Goal: Information Seeking & Learning: Check status

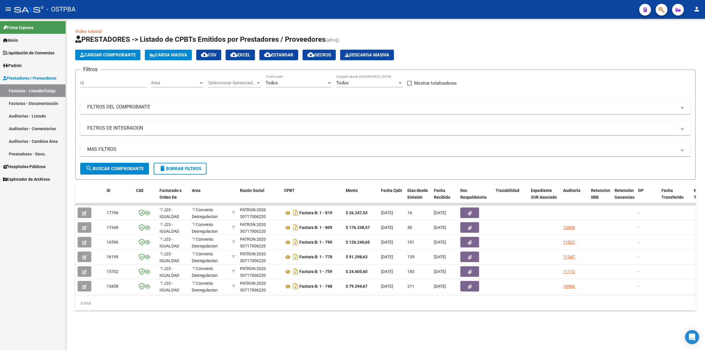
click at [39, 115] on link "Auditorías - Listado" at bounding box center [32, 116] width 65 height 13
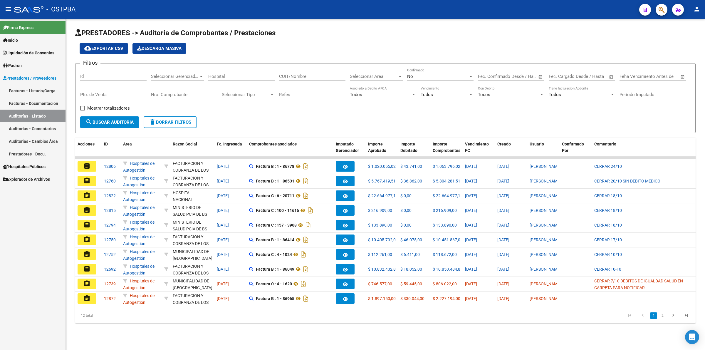
click at [506, 74] on div "Fecha inicio – Fecha fin" at bounding box center [507, 76] width 59 height 5
click at [544, 93] on button "Previous month" at bounding box center [546, 93] width 12 height 12
click at [500, 177] on span "29" at bounding box center [498, 177] width 11 height 11
type input "[DATE]"
click at [556, 91] on button "Next month" at bounding box center [558, 93] width 12 height 12
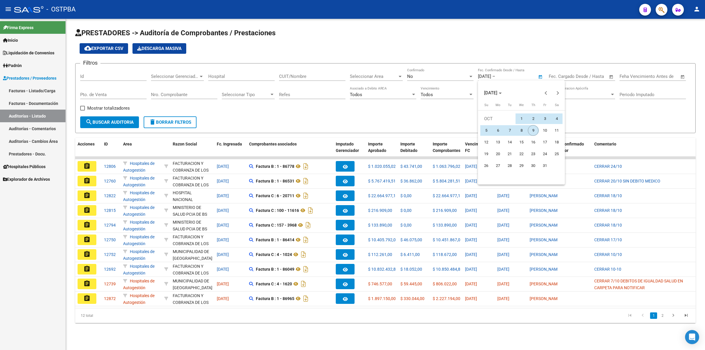
click at [535, 130] on span "9" at bounding box center [533, 130] width 11 height 11
type input "[DATE]"
click at [120, 124] on span "search Buscar Auditoria" at bounding box center [109, 122] width 48 height 5
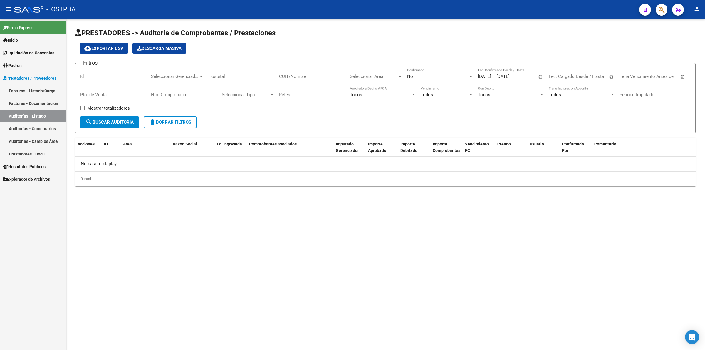
click at [534, 72] on span "Open calendar" at bounding box center [540, 77] width 14 height 14
click at [40, 98] on div at bounding box center [352, 175] width 705 height 350
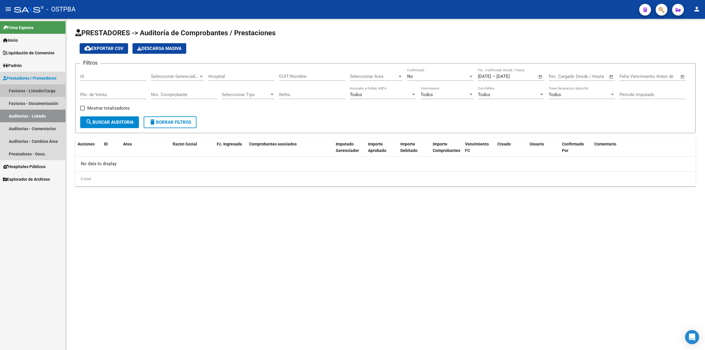
click at [49, 88] on link "Facturas - Listado/Carga" at bounding box center [32, 90] width 65 height 13
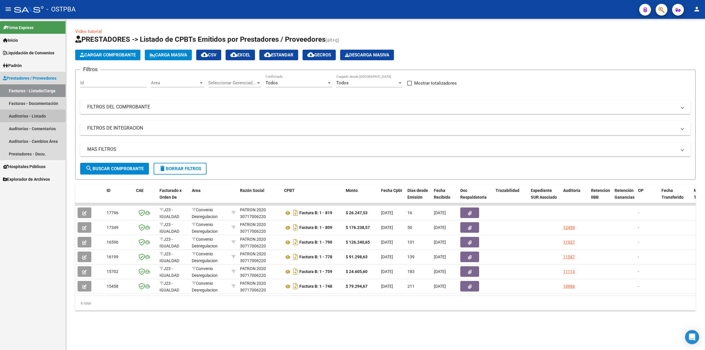
click at [38, 112] on link "Auditorías - Listado" at bounding box center [32, 116] width 65 height 13
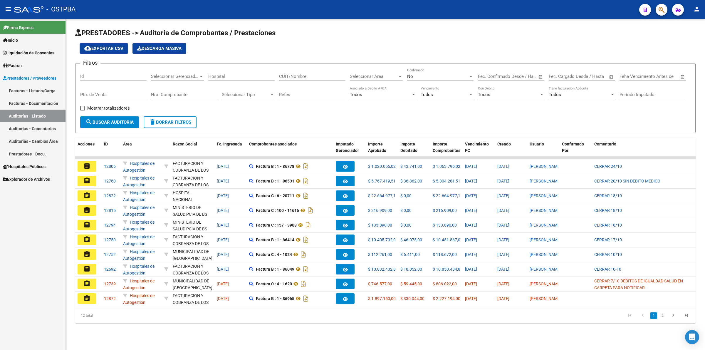
click at [569, 75] on input "text" at bounding box center [561, 76] width 24 height 5
click at [618, 90] on span "Previous month" at bounding box center [617, 93] width 12 height 12
click at [569, 175] on span "29" at bounding box center [568, 177] width 11 height 11
type input "[DATE]"
click at [624, 90] on span "Next month" at bounding box center [628, 93] width 12 height 12
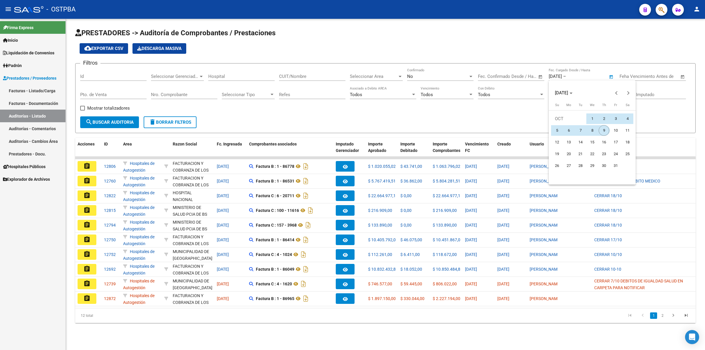
click at [607, 131] on span "9" at bounding box center [604, 130] width 11 height 11
type input "[DATE]"
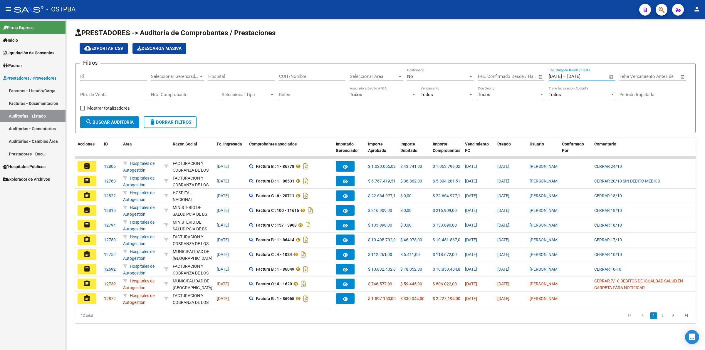
click at [116, 121] on span "search Buscar Auditoria" at bounding box center [109, 122] width 48 height 5
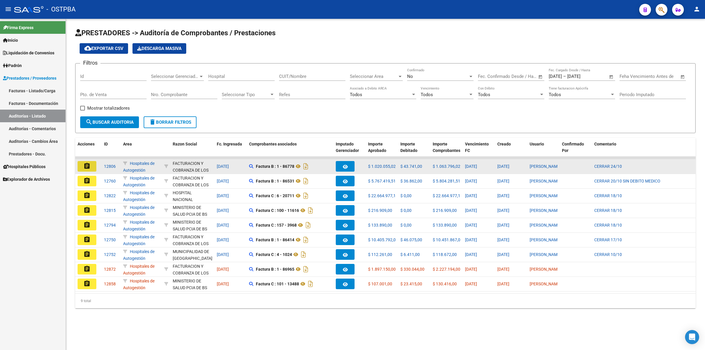
click at [88, 167] on mat-icon "assignment" at bounding box center [86, 165] width 7 height 7
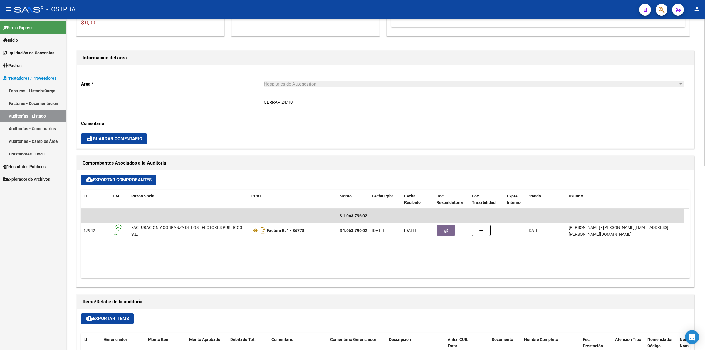
scroll to position [184, 0]
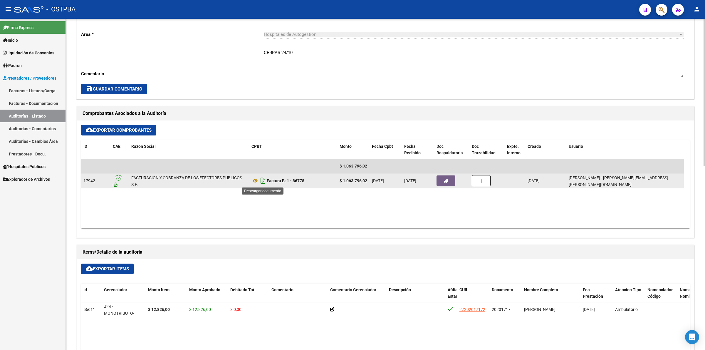
click at [265, 180] on icon "Descargar documento" at bounding box center [263, 180] width 8 height 9
click at [445, 180] on icon "button" at bounding box center [446, 181] width 4 height 4
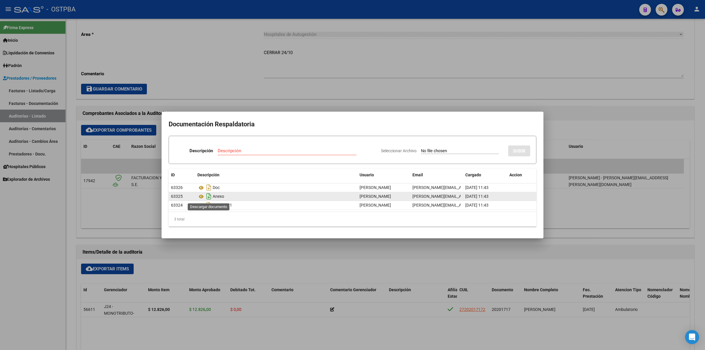
click at [208, 194] on icon "Descargar documento" at bounding box center [209, 196] width 8 height 9
click at [291, 52] on div at bounding box center [352, 175] width 705 height 350
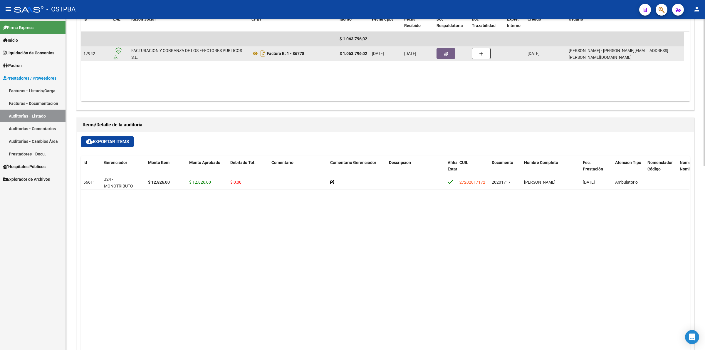
scroll to position [294, 0]
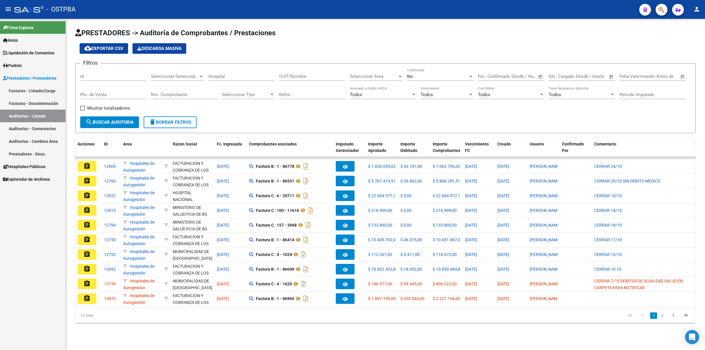
click at [51, 113] on link "Auditorías - Listado" at bounding box center [32, 116] width 65 height 13
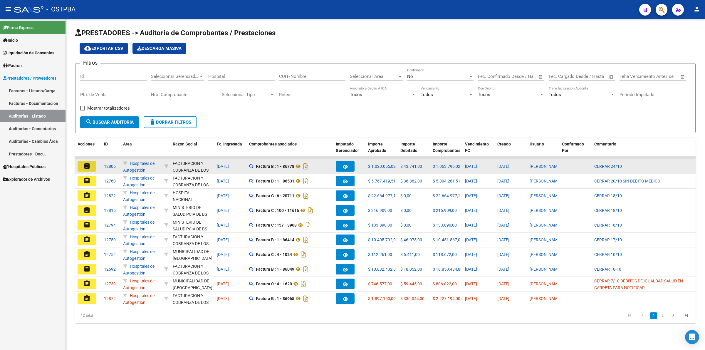
click at [85, 163] on mat-icon "assignment" at bounding box center [86, 165] width 7 height 7
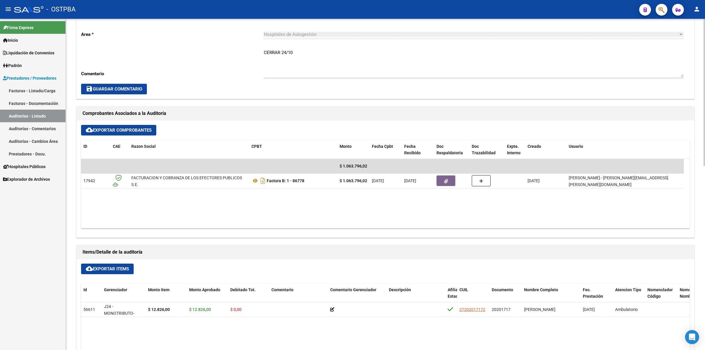
scroll to position [37, 0]
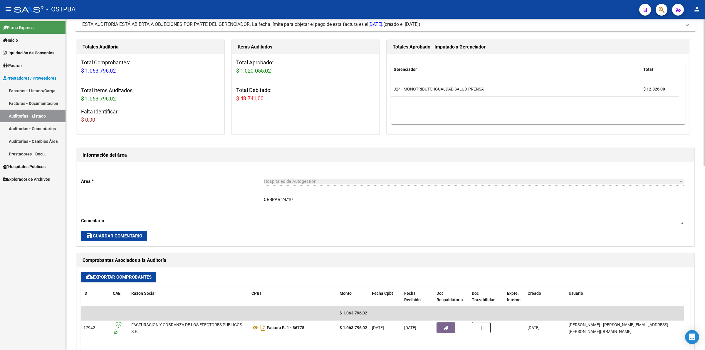
click at [34, 116] on link "Auditorías - Listado" at bounding box center [32, 116] width 65 height 13
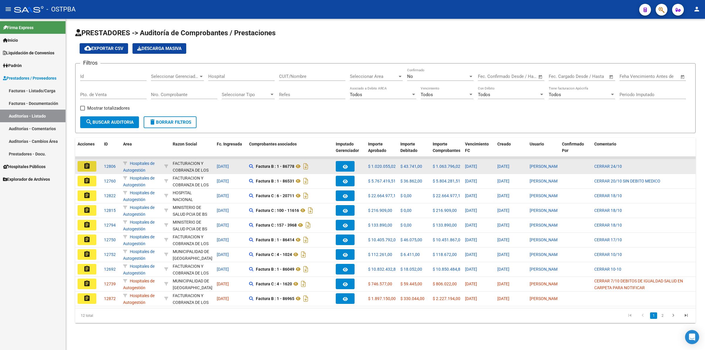
click at [88, 165] on mat-icon "assignment" at bounding box center [86, 165] width 7 height 7
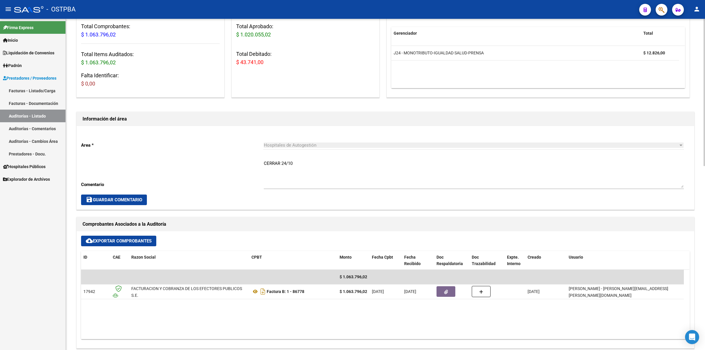
scroll to position [73, 0]
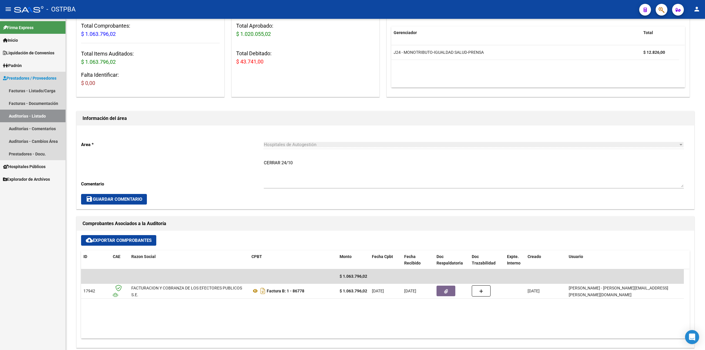
click at [35, 115] on link "Auditorías - Listado" at bounding box center [32, 116] width 65 height 13
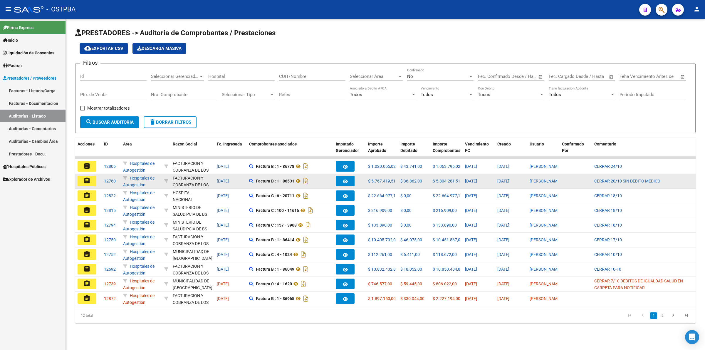
click at [84, 177] on mat-icon "assignment" at bounding box center [86, 180] width 7 height 7
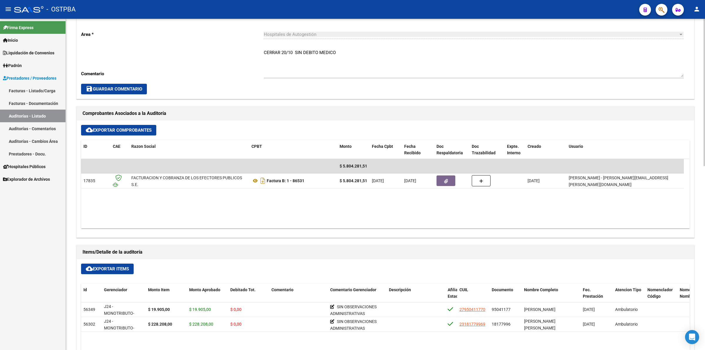
scroll to position [220, 0]
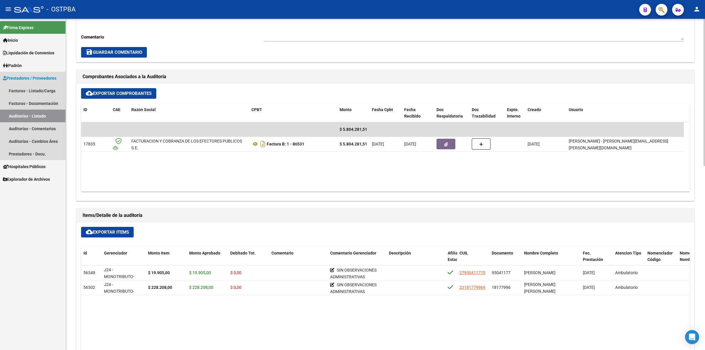
click at [48, 112] on link "Auditorías - Listado" at bounding box center [32, 116] width 65 height 13
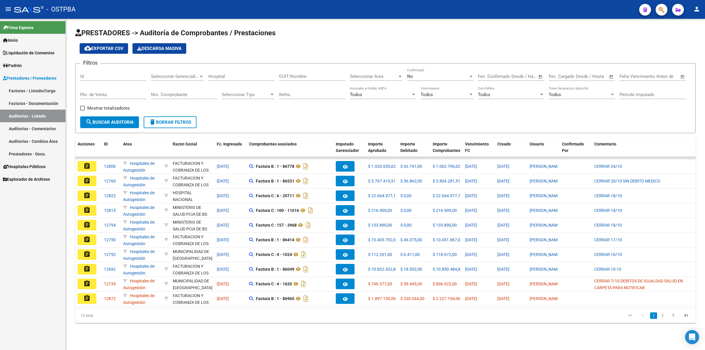
click at [561, 76] on input "text" at bounding box center [561, 76] width 24 height 5
drag, startPoint x: 588, startPoint y: 165, endPoint x: 589, endPoint y: 161, distance: 4.2
click at [588, 165] on span "29" at bounding box center [592, 165] width 11 height 11
click at [626, 93] on button "Next month" at bounding box center [628, 93] width 12 height 12
click at [614, 87] on span "Previous month" at bounding box center [617, 93] width 12 height 12
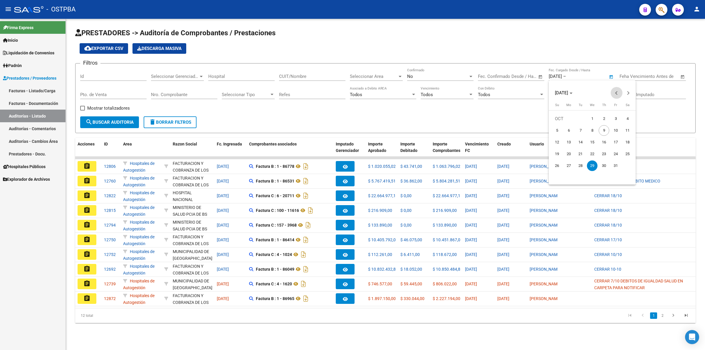
click at [614, 87] on span "Previous month" at bounding box center [617, 93] width 12 height 12
click at [570, 175] on span "29" at bounding box center [568, 177] width 11 height 11
type input "[DATE]"
click at [629, 91] on span "Next month" at bounding box center [628, 93] width 12 height 12
click at [602, 130] on span "9" at bounding box center [604, 130] width 11 height 11
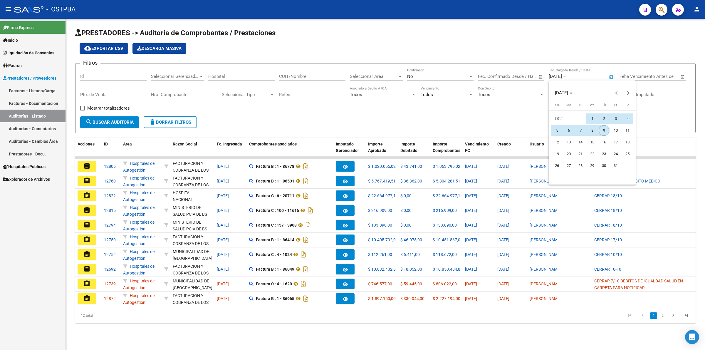
type input "[DATE]"
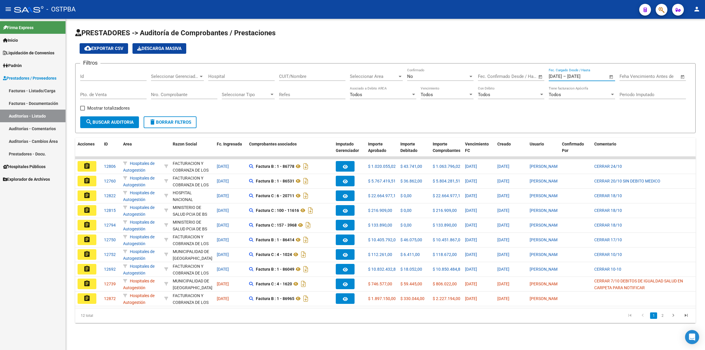
drag, startPoint x: 130, startPoint y: 123, endPoint x: 130, endPoint y: 129, distance: 5.9
click at [130, 124] on button "search Buscar Auditoria" at bounding box center [109, 122] width 59 height 12
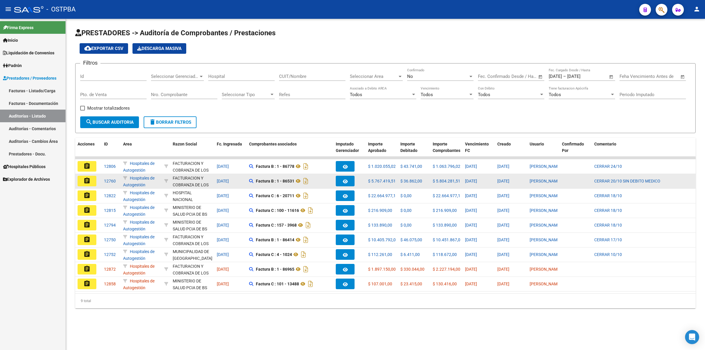
click at [90, 182] on mat-icon "assignment" at bounding box center [86, 180] width 7 height 7
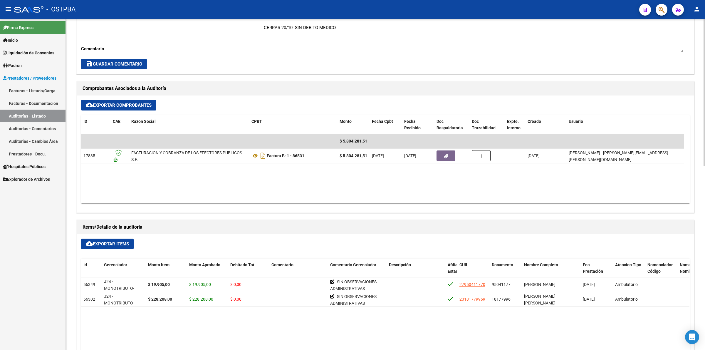
scroll to position [220, 0]
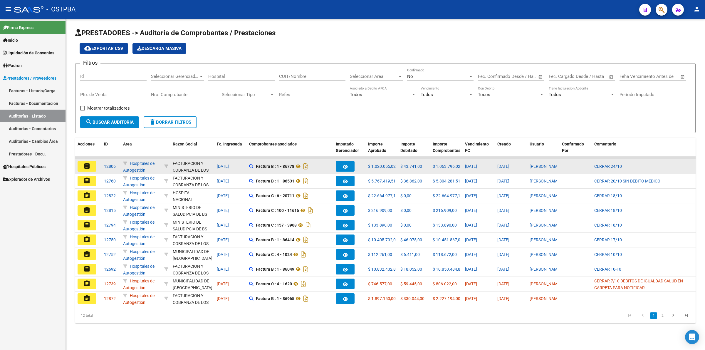
click at [94, 165] on button "assignment" at bounding box center [87, 166] width 19 height 11
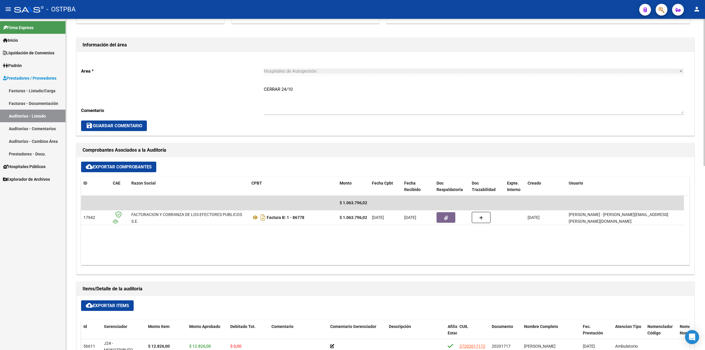
scroll to position [220, 0]
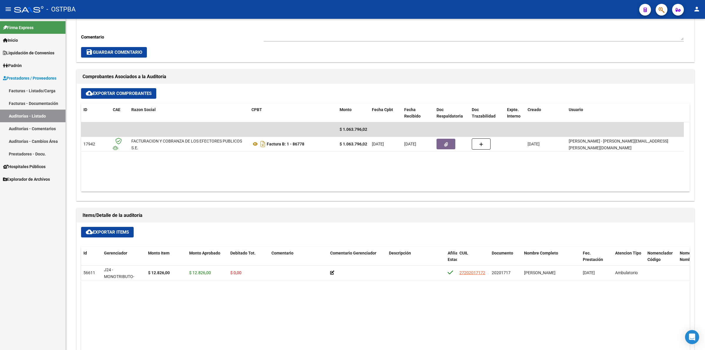
click at [49, 116] on link "Auditorías - Listado" at bounding box center [32, 116] width 65 height 13
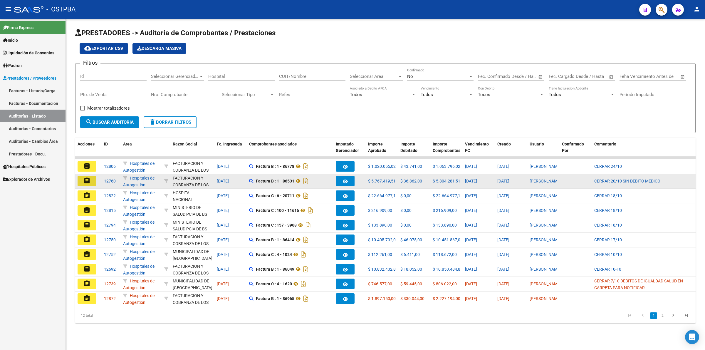
click at [89, 179] on mat-icon "assignment" at bounding box center [86, 180] width 7 height 7
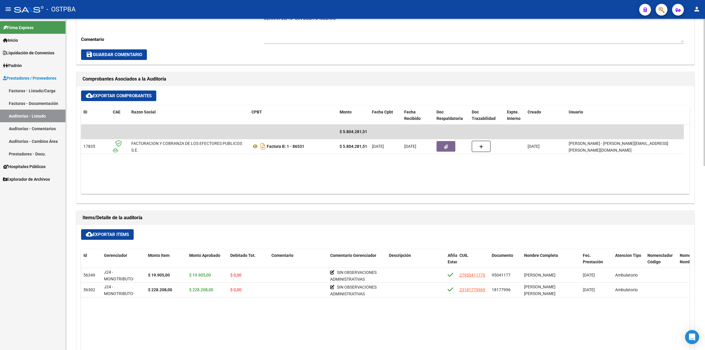
scroll to position [220, 0]
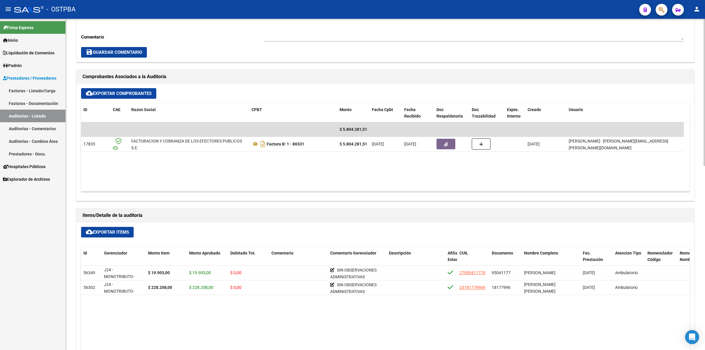
click at [48, 113] on link "Auditorías - Listado" at bounding box center [32, 116] width 65 height 13
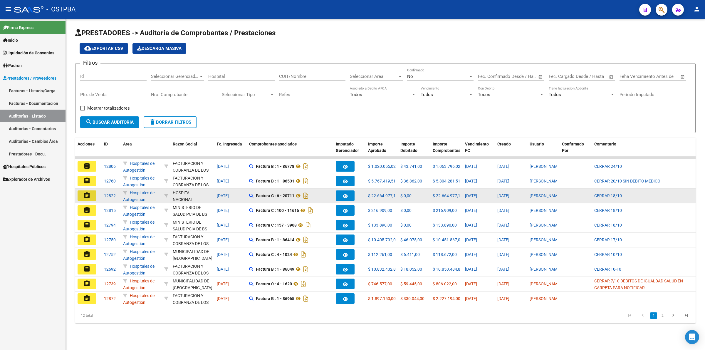
click at [92, 193] on button "assignment" at bounding box center [87, 195] width 19 height 11
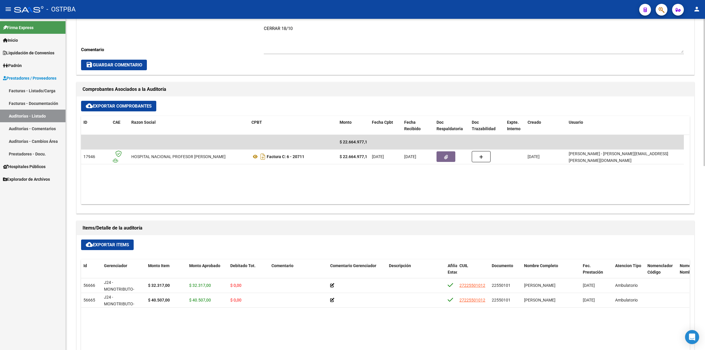
scroll to position [220, 0]
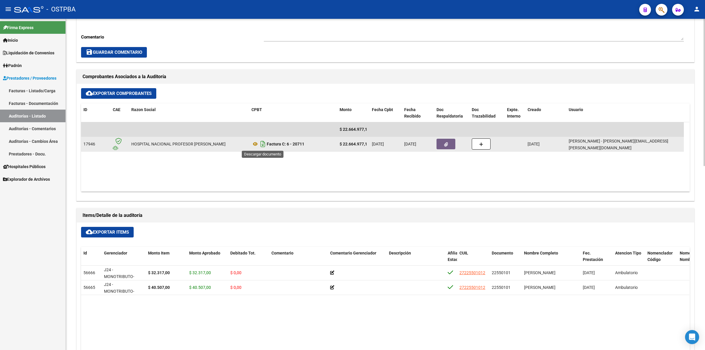
click at [262, 145] on icon "Descargar documento" at bounding box center [263, 143] width 8 height 9
click at [449, 141] on button "button" at bounding box center [445, 144] width 19 height 11
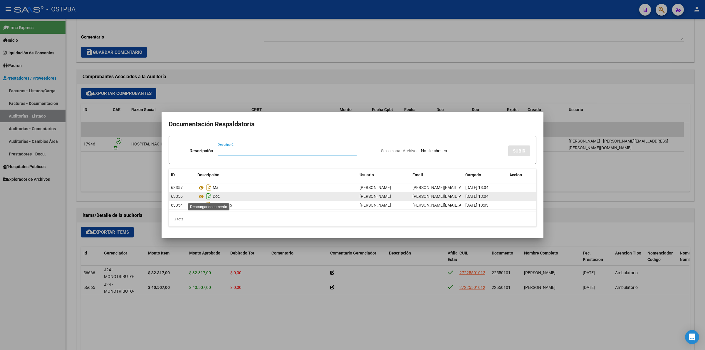
click at [208, 196] on icon "Descargar documento" at bounding box center [209, 196] width 8 height 9
click at [378, 63] on div at bounding box center [352, 175] width 705 height 350
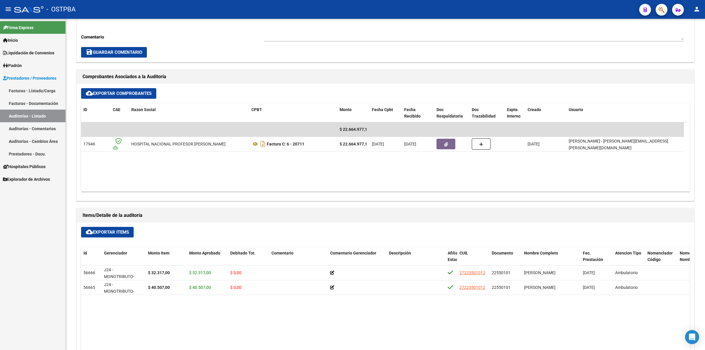
click at [34, 112] on link "Auditorías - Listado" at bounding box center [32, 116] width 65 height 13
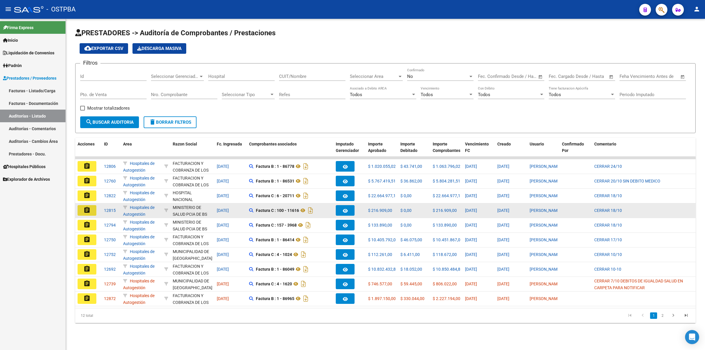
click at [79, 206] on button "assignment" at bounding box center [87, 210] width 19 height 11
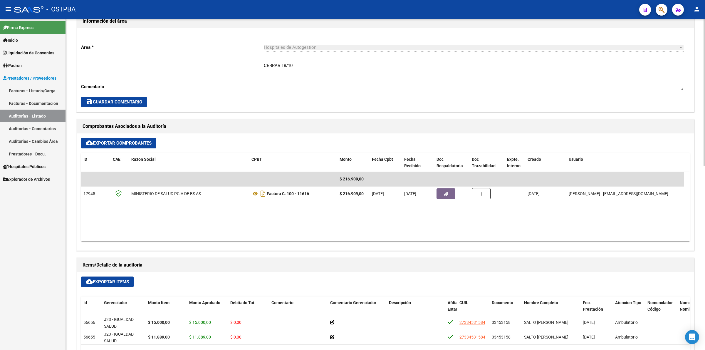
scroll to position [220, 0]
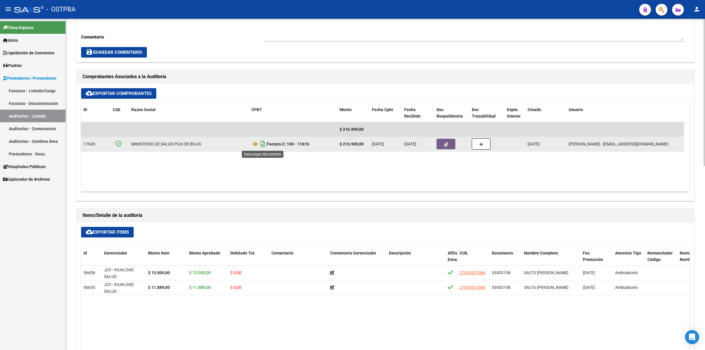
click at [263, 146] on icon "Descargar documento" at bounding box center [263, 143] width 8 height 9
click at [447, 141] on span "button" at bounding box center [446, 143] width 4 height 5
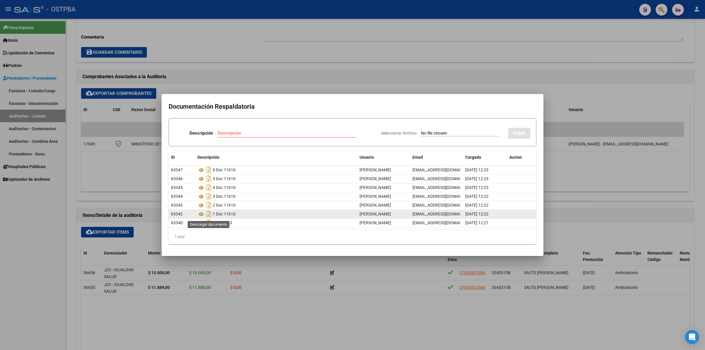
drag, startPoint x: 208, startPoint y: 211, endPoint x: 218, endPoint y: 214, distance: 10.5
click at [208, 211] on icon "Descargar documento" at bounding box center [209, 213] width 8 height 9
click at [309, 41] on div at bounding box center [352, 175] width 705 height 350
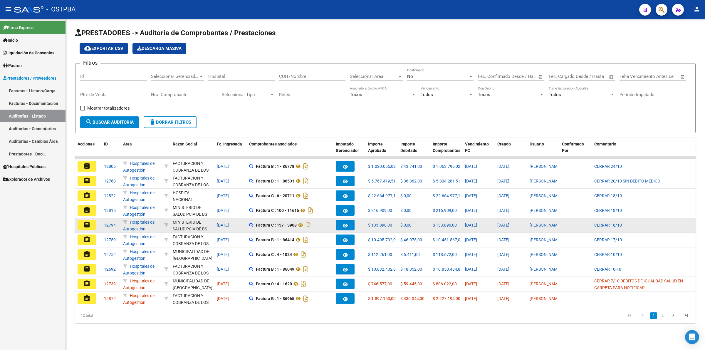
click at [87, 222] on mat-icon "assignment" at bounding box center [86, 224] width 7 height 7
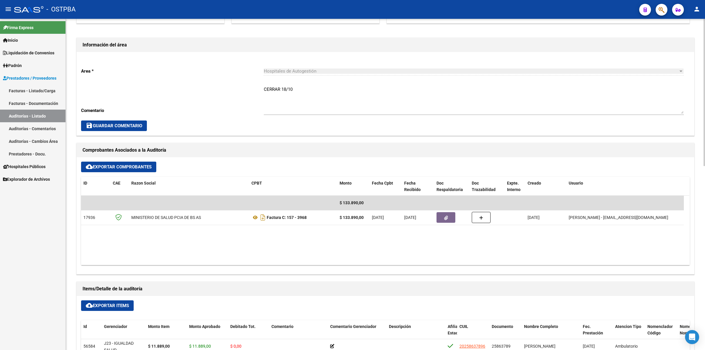
scroll to position [220, 0]
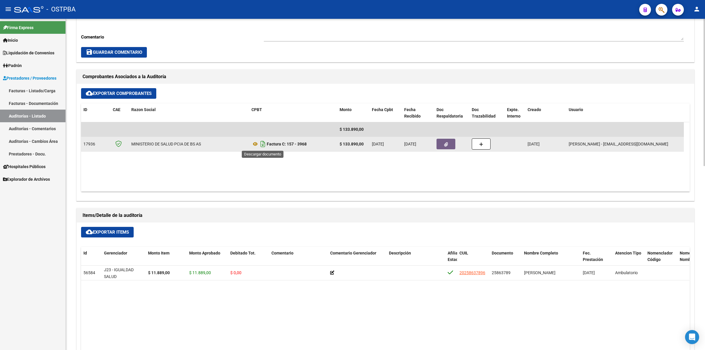
click at [263, 142] on icon "Descargar documento" at bounding box center [263, 143] width 8 height 9
click at [445, 142] on icon "button" at bounding box center [446, 144] width 4 height 4
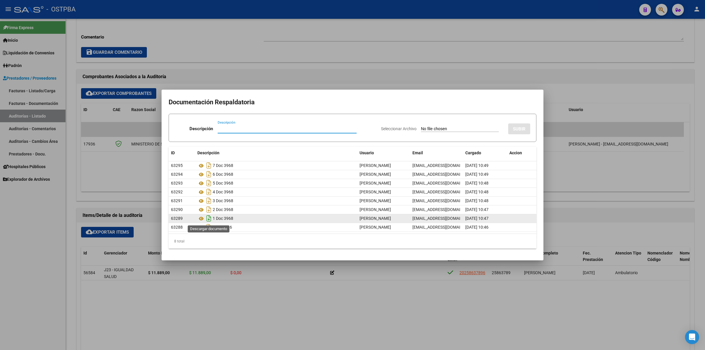
click at [209, 218] on icon "Descargar documento" at bounding box center [209, 218] width 8 height 9
click at [316, 75] on div at bounding box center [352, 175] width 705 height 350
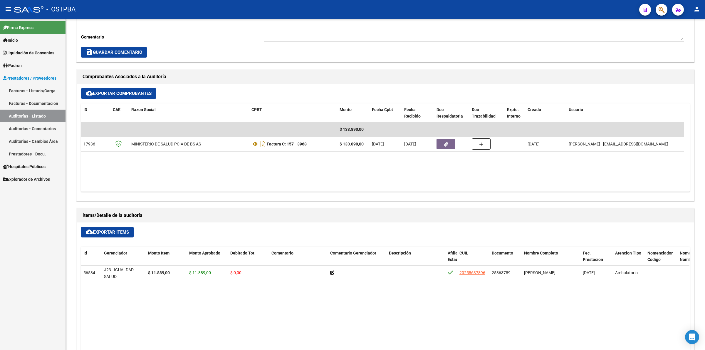
click at [49, 115] on link "Auditorías - Listado" at bounding box center [32, 116] width 65 height 13
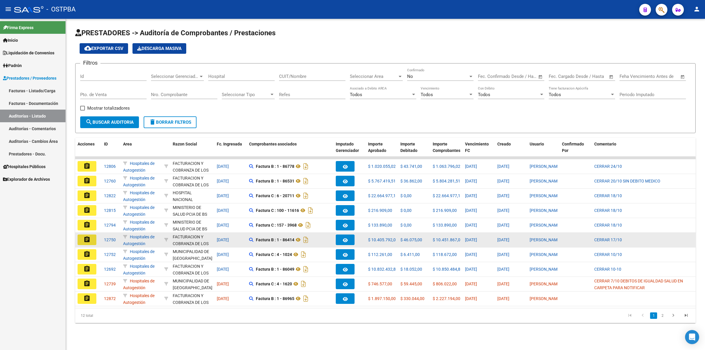
click at [91, 239] on button "assignment" at bounding box center [87, 239] width 19 height 11
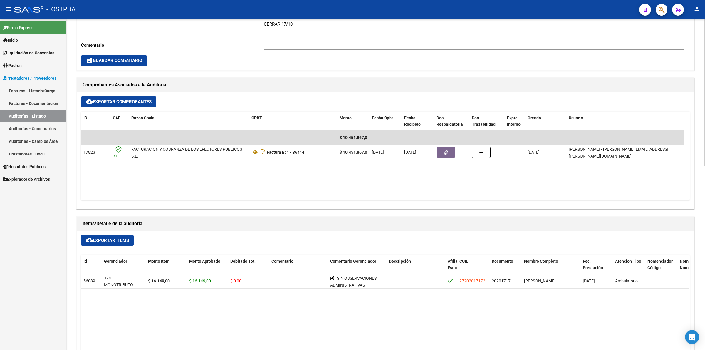
scroll to position [220, 0]
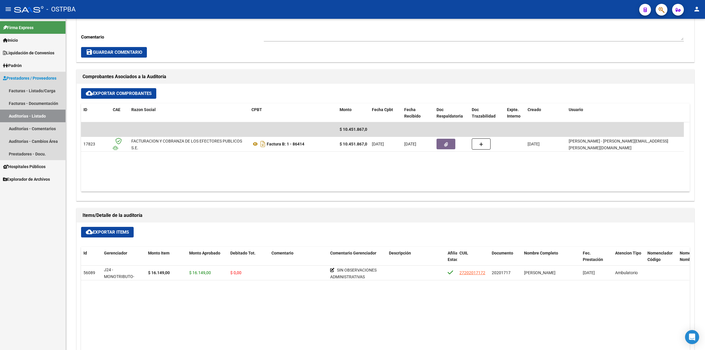
click at [51, 111] on link "Auditorías - Listado" at bounding box center [32, 116] width 65 height 13
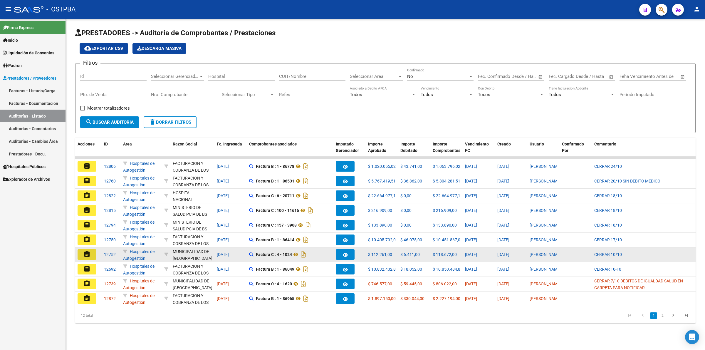
click at [89, 252] on mat-icon "assignment" at bounding box center [86, 254] width 7 height 7
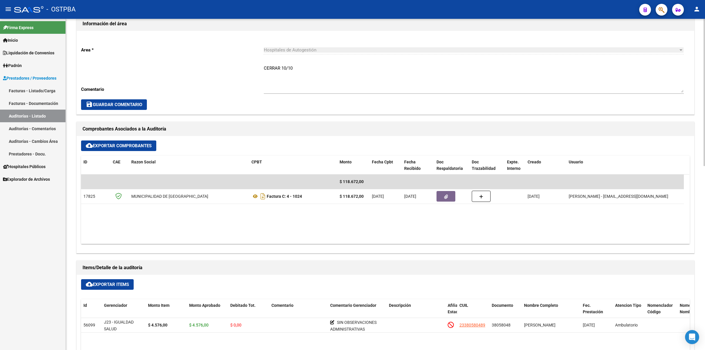
scroll to position [184, 0]
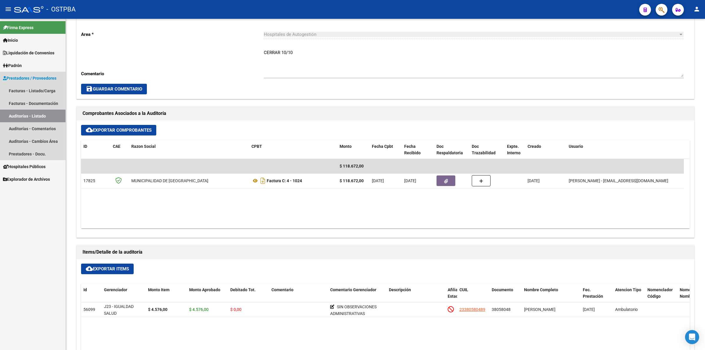
click at [51, 115] on link "Auditorías - Listado" at bounding box center [32, 116] width 65 height 13
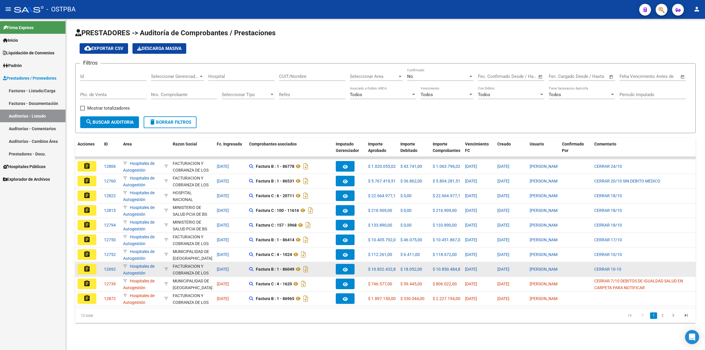
click at [93, 267] on button "assignment" at bounding box center [87, 269] width 19 height 11
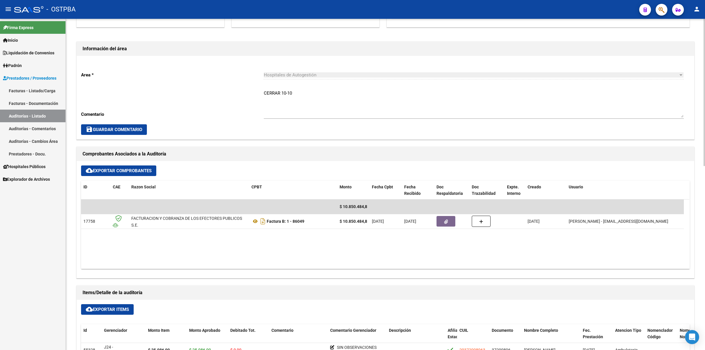
scroll to position [220, 0]
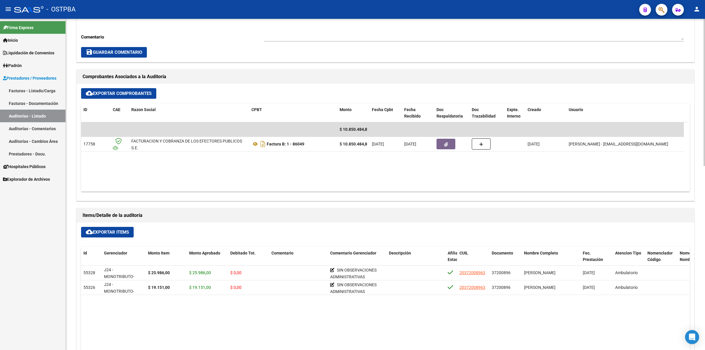
click at [49, 114] on link "Auditorías - Listado" at bounding box center [32, 116] width 65 height 13
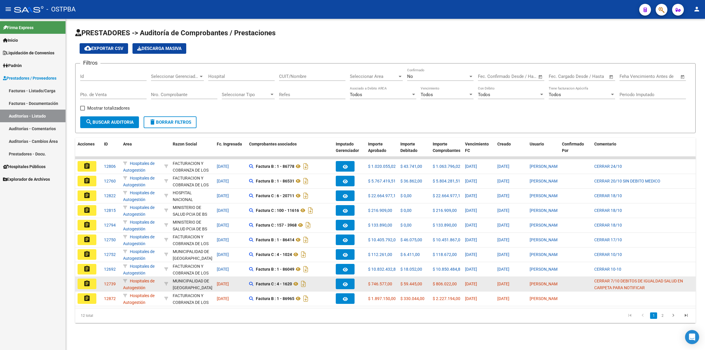
click at [90, 282] on button "assignment" at bounding box center [87, 283] width 19 height 11
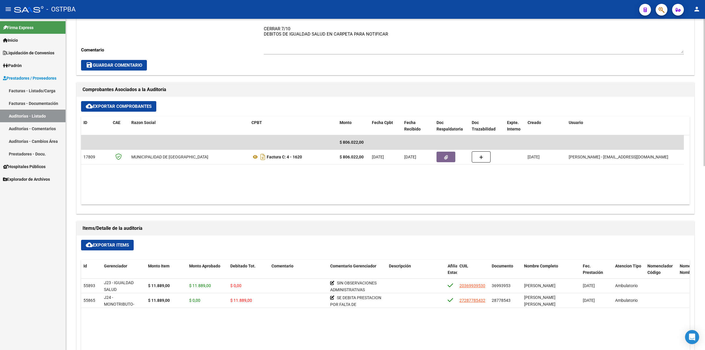
scroll to position [220, 0]
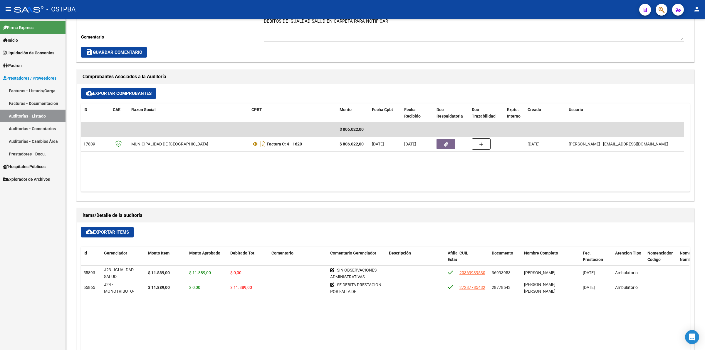
click at [48, 112] on link "Auditorías - Listado" at bounding box center [32, 116] width 65 height 13
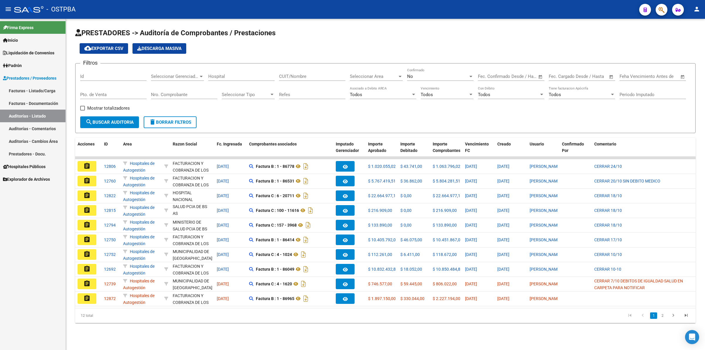
scroll to position [14, 0]
drag, startPoint x: 85, startPoint y: 297, endPoint x: 108, endPoint y: 294, distance: 23.4
click at [84, 297] on mat-icon "assignment" at bounding box center [86, 298] width 7 height 7
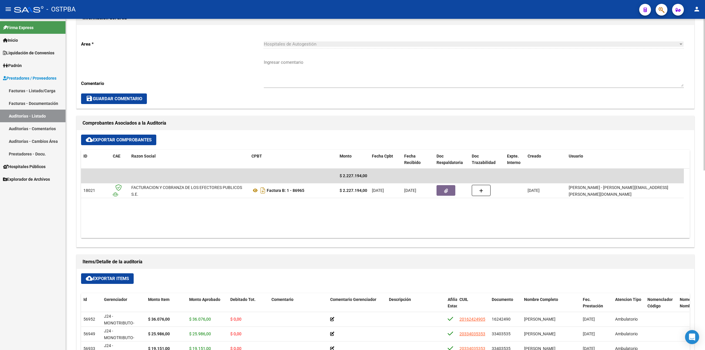
scroll to position [184, 0]
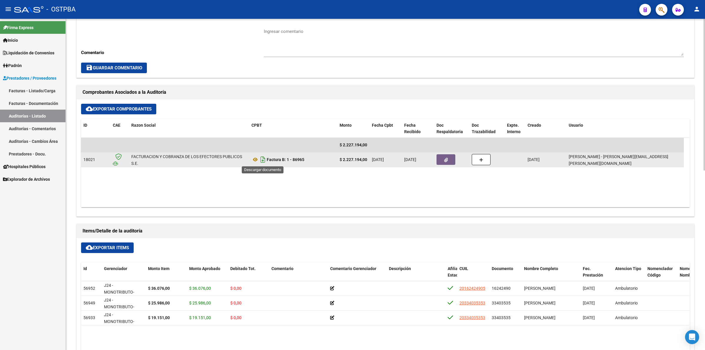
click at [262, 162] on icon "Descargar documento" at bounding box center [263, 159] width 8 height 9
click at [441, 156] on button "button" at bounding box center [445, 159] width 19 height 11
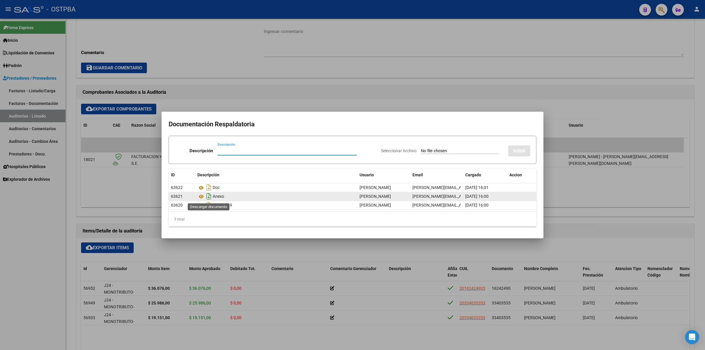
click at [208, 196] on icon "Descargar documento" at bounding box center [209, 196] width 8 height 9
click at [287, 86] on div at bounding box center [352, 175] width 705 height 350
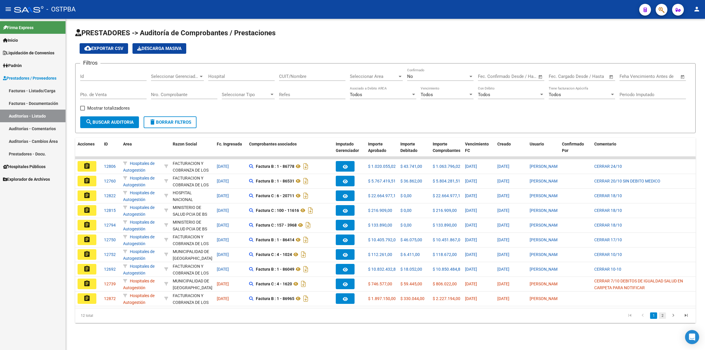
click at [660, 319] on link "2" at bounding box center [662, 315] width 7 height 6
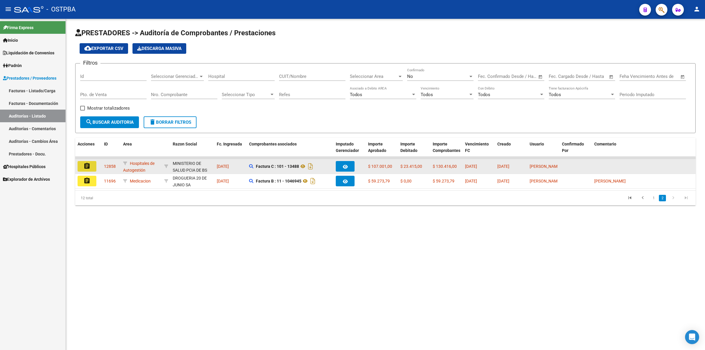
click at [84, 163] on mat-icon "assignment" at bounding box center [86, 165] width 7 height 7
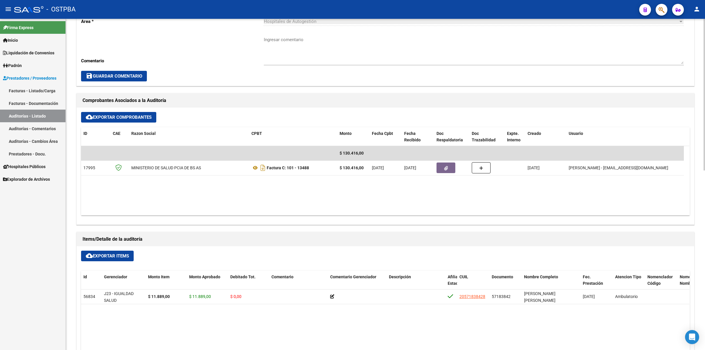
scroll to position [184, 0]
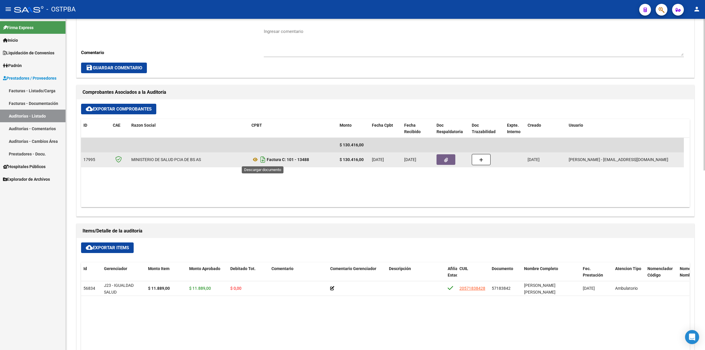
click at [264, 160] on icon "Descargar documento" at bounding box center [263, 159] width 8 height 9
drag, startPoint x: 447, startPoint y: 153, endPoint x: 447, endPoint y: 158, distance: 5.0
click at [447, 154] on datatable-body-cell at bounding box center [451, 159] width 35 height 14
click at [447, 158] on icon "button" at bounding box center [446, 160] width 4 height 4
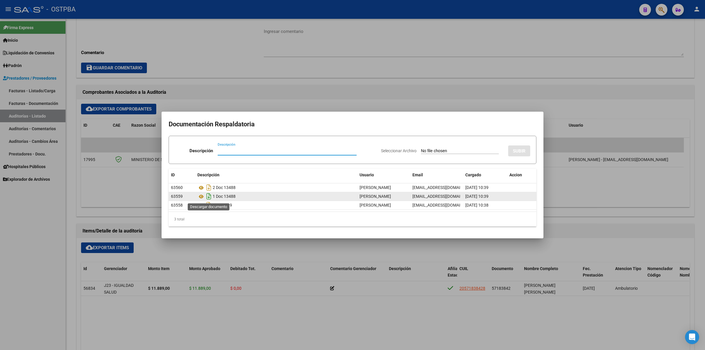
click at [208, 197] on icon "Descargar documento" at bounding box center [209, 196] width 8 height 9
click at [386, 68] on div at bounding box center [352, 175] width 705 height 350
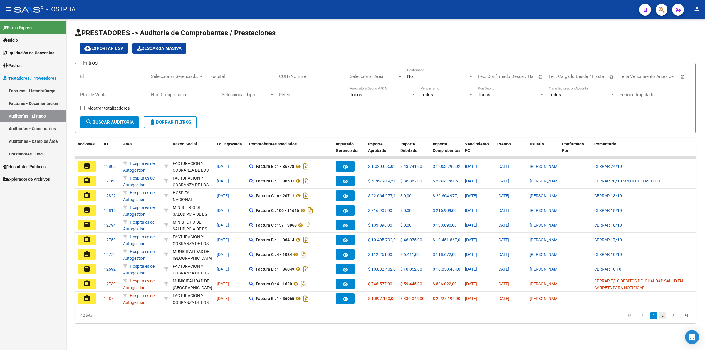
click at [662, 319] on link "2" at bounding box center [662, 315] width 7 height 6
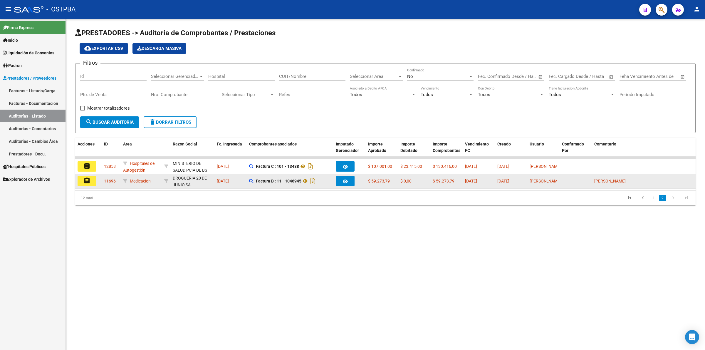
click at [90, 181] on mat-icon "assignment" at bounding box center [86, 180] width 7 height 7
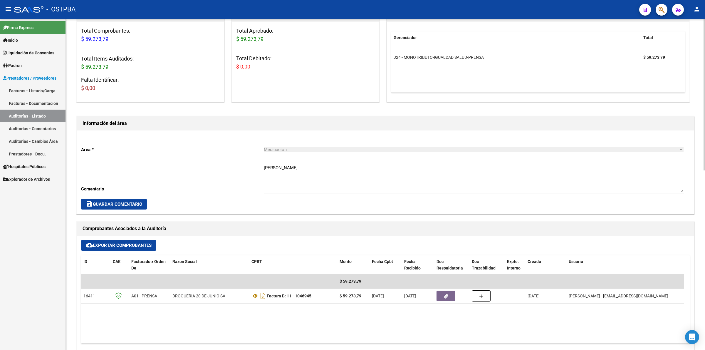
scroll to position [184, 0]
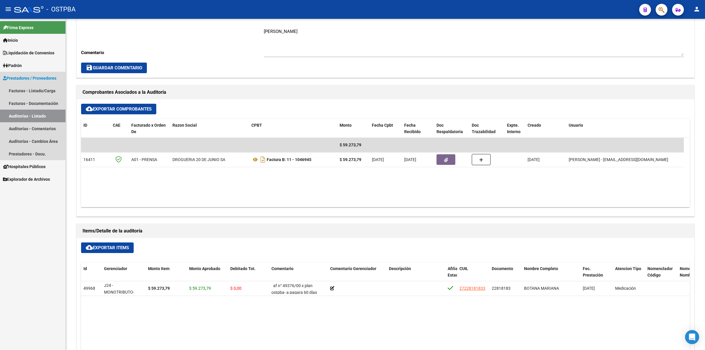
click at [33, 112] on link "Auditorías - Listado" at bounding box center [32, 116] width 65 height 13
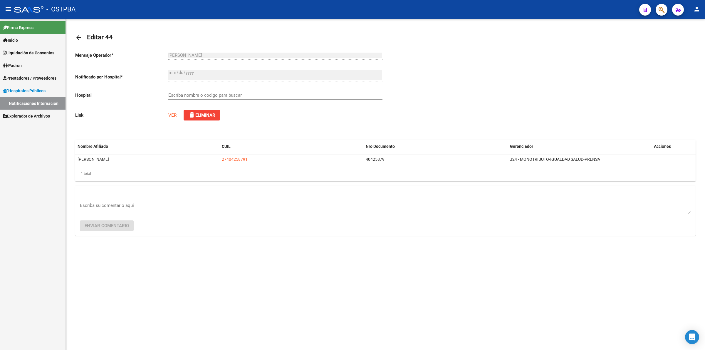
type input "RED DE SERVICIOS DE SALUD DE LA SECRETARIA DE SALUD Y ACCION SOCIAL DE LA MUNIC…"
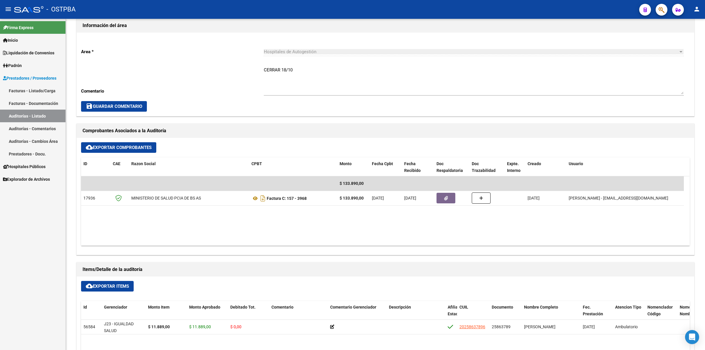
scroll to position [184, 0]
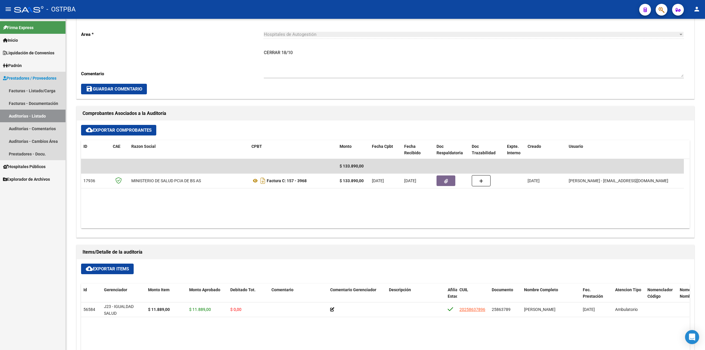
click at [43, 116] on link "Auditorías - Listado" at bounding box center [32, 116] width 65 height 13
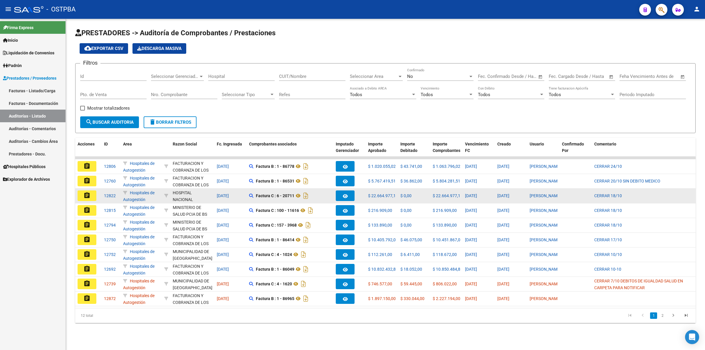
click at [84, 196] on mat-icon "assignment" at bounding box center [86, 195] width 7 height 7
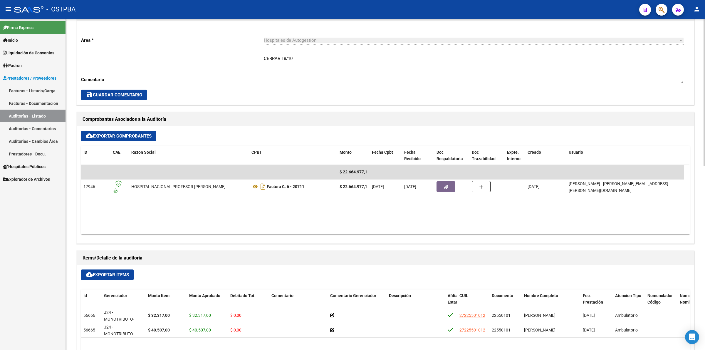
scroll to position [184, 0]
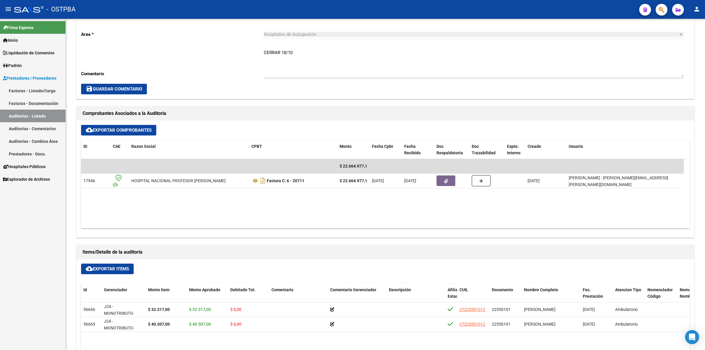
click at [56, 115] on link "Auditorías - Listado" at bounding box center [32, 116] width 65 height 13
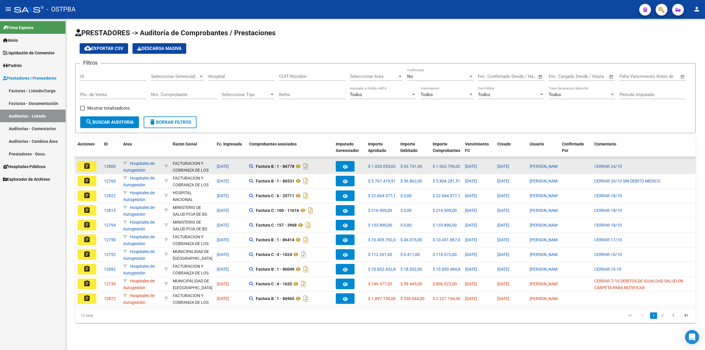
click at [88, 164] on mat-icon "assignment" at bounding box center [86, 165] width 7 height 7
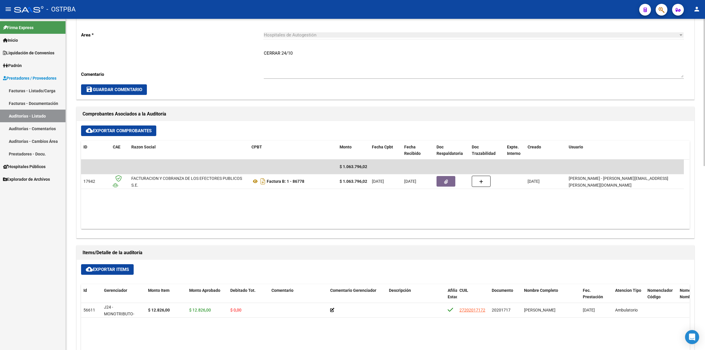
scroll to position [184, 0]
click at [46, 115] on link "Auditorías - Listado" at bounding box center [32, 116] width 65 height 13
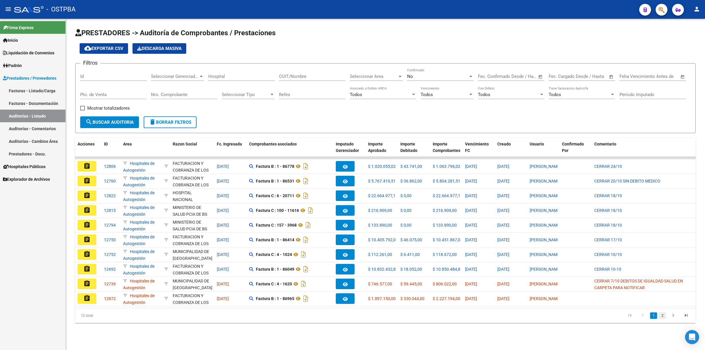
click at [663, 319] on link "2" at bounding box center [662, 315] width 7 height 6
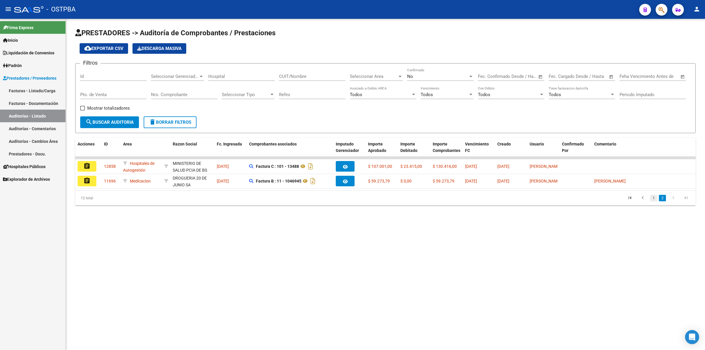
click at [652, 201] on link "1" at bounding box center [653, 198] width 7 height 6
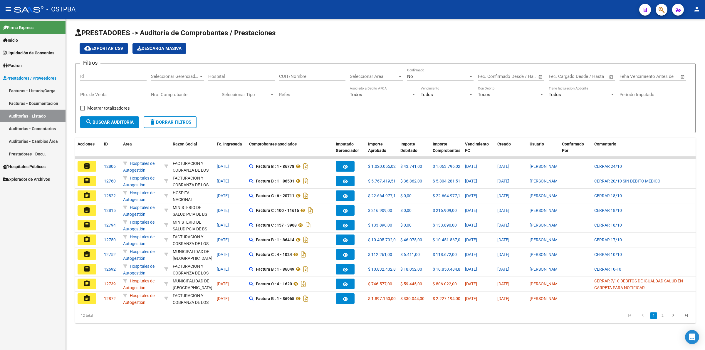
click at [31, 115] on link "Auditorías - Listado" at bounding box center [32, 116] width 65 height 13
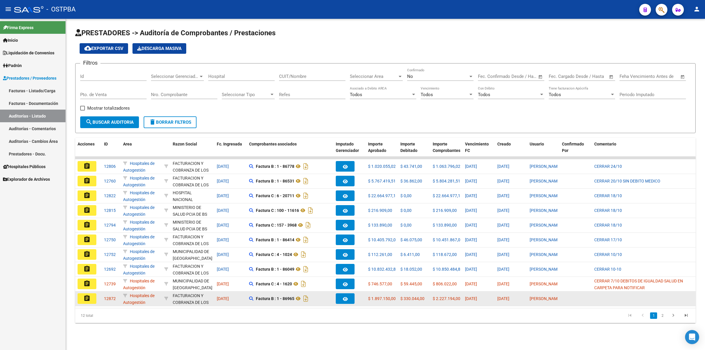
click at [86, 295] on mat-icon "assignment" at bounding box center [86, 298] width 7 height 7
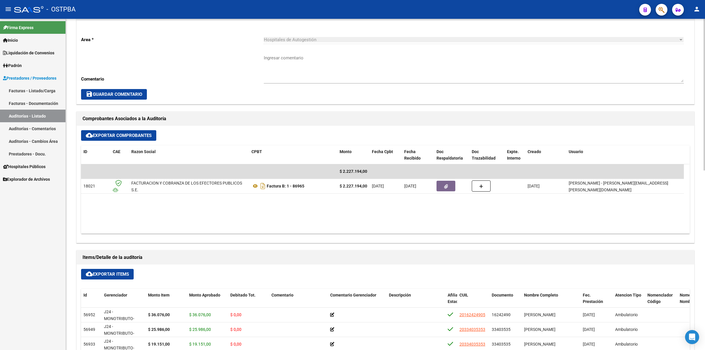
scroll to position [184, 0]
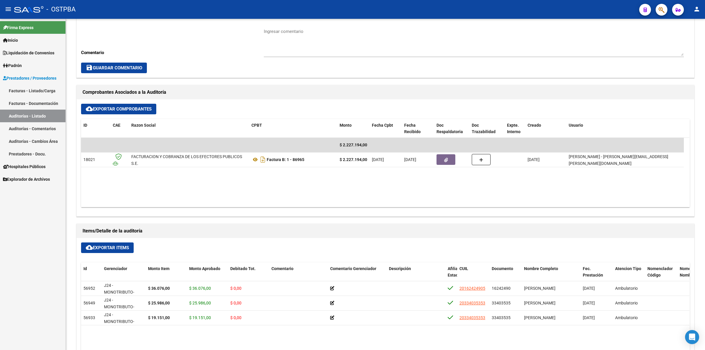
click at [41, 117] on link "Auditorías - Listado" at bounding box center [32, 116] width 65 height 13
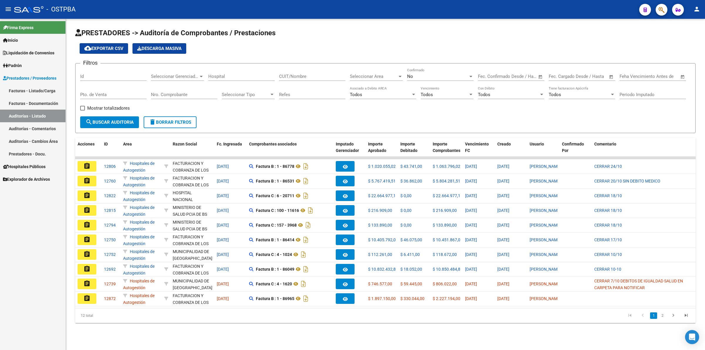
click at [662, 319] on link "2" at bounding box center [662, 315] width 7 height 6
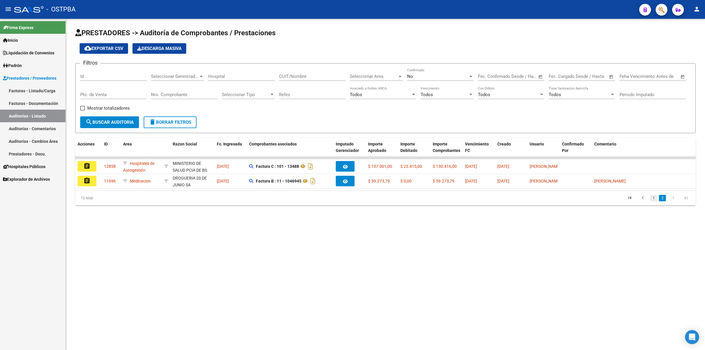
click at [655, 201] on link "1" at bounding box center [653, 198] width 7 height 6
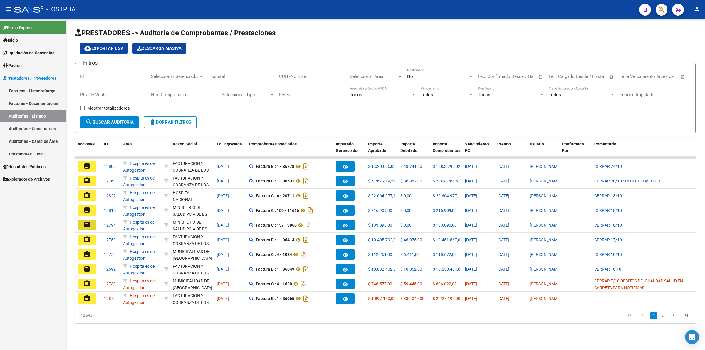
drag, startPoint x: 91, startPoint y: 223, endPoint x: 115, endPoint y: 226, distance: 23.3
click at [92, 222] on button "assignment" at bounding box center [87, 225] width 19 height 11
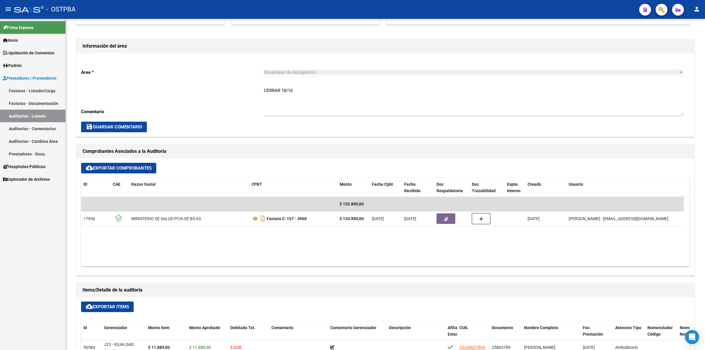
scroll to position [184, 0]
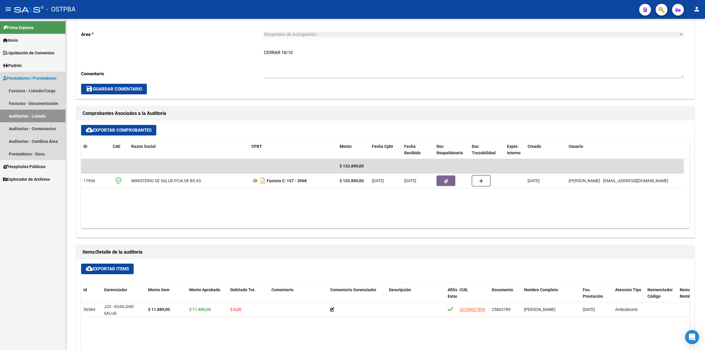
click at [53, 113] on link "Auditorías - Listado" at bounding box center [32, 116] width 65 height 13
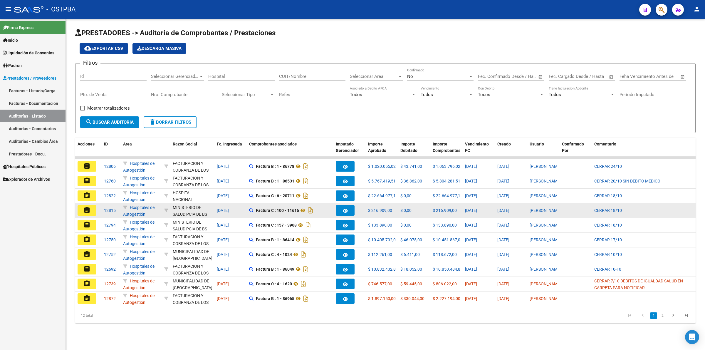
click at [94, 209] on button "assignment" at bounding box center [87, 210] width 19 height 11
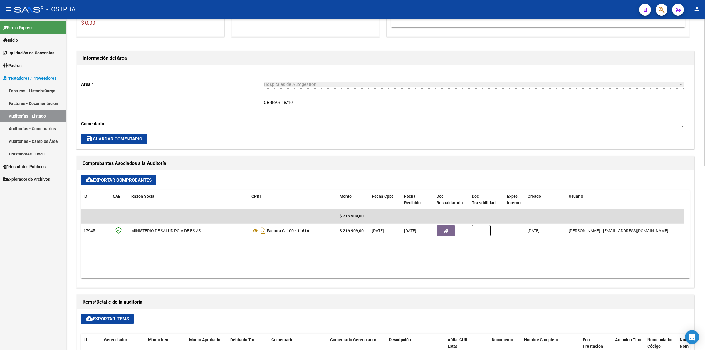
scroll to position [184, 0]
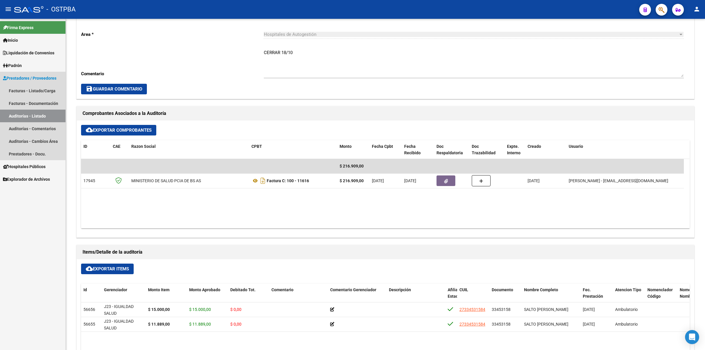
click at [37, 116] on link "Auditorías - Listado" at bounding box center [32, 116] width 65 height 13
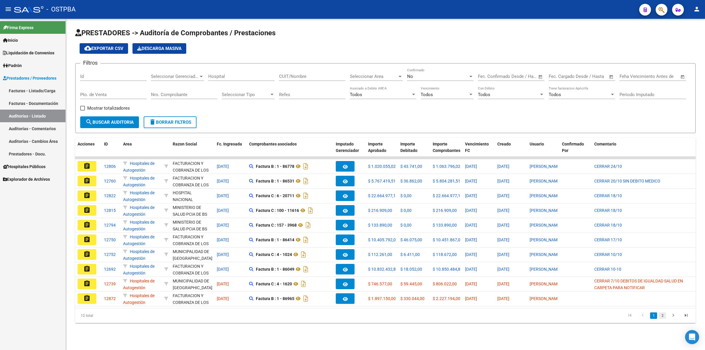
click at [665, 319] on link "2" at bounding box center [662, 315] width 7 height 6
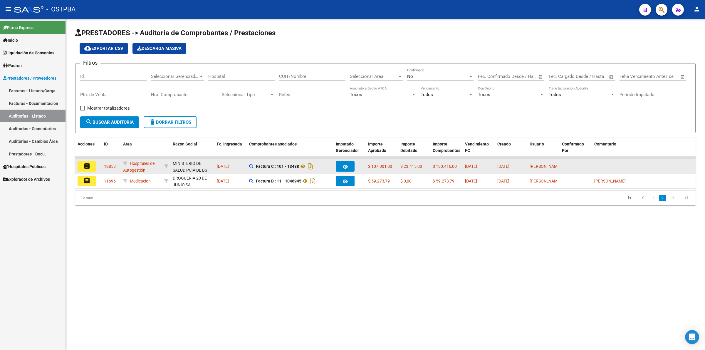
click at [84, 165] on mat-icon "assignment" at bounding box center [86, 165] width 7 height 7
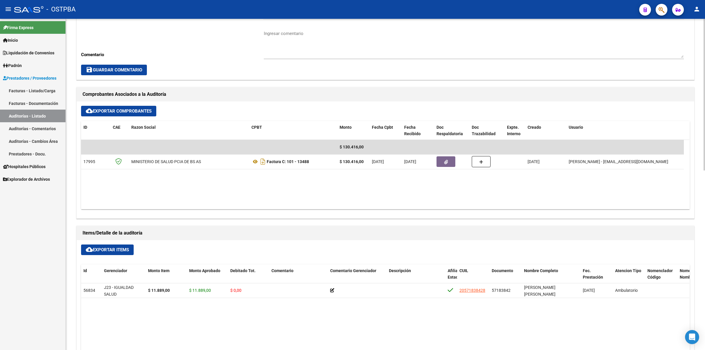
scroll to position [184, 0]
